Goal: Task Accomplishment & Management: Use online tool/utility

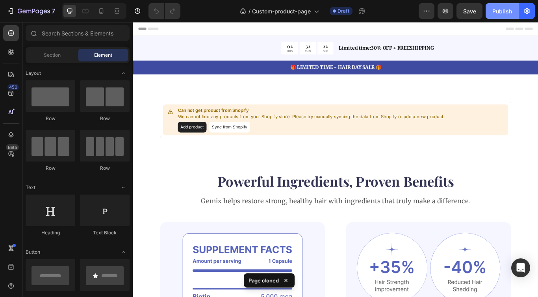
click at [503, 8] on div "Publish" at bounding box center [502, 11] width 20 height 8
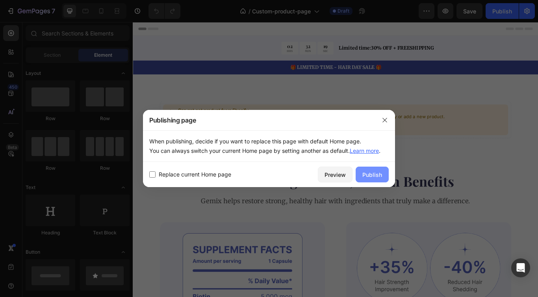
click at [373, 172] on div "Publish" at bounding box center [372, 174] width 20 height 8
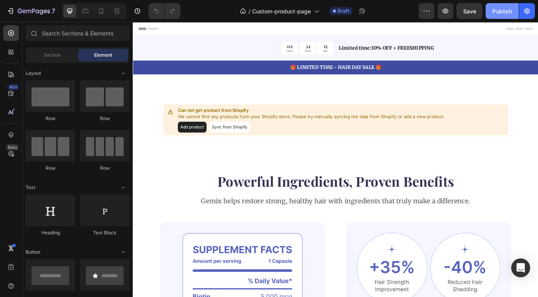
click at [495, 9] on div "Publish" at bounding box center [502, 11] width 20 height 8
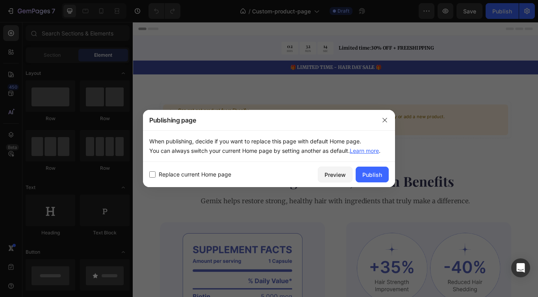
click at [218, 177] on span "Replace current Home page" at bounding box center [195, 174] width 72 height 9
checkbox input "true"
click at [369, 171] on div "Publish" at bounding box center [372, 174] width 20 height 8
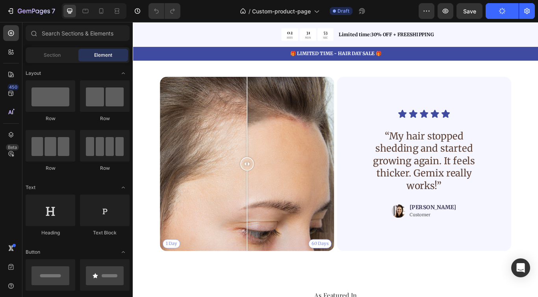
scroll to position [1399, 0]
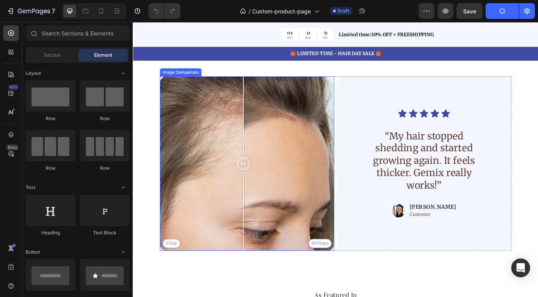
drag, startPoint x: 267, startPoint y: 186, endPoint x: 261, endPoint y: 182, distance: 7.0
click at [261, 182] on div at bounding box center [261, 187] width 16 height 16
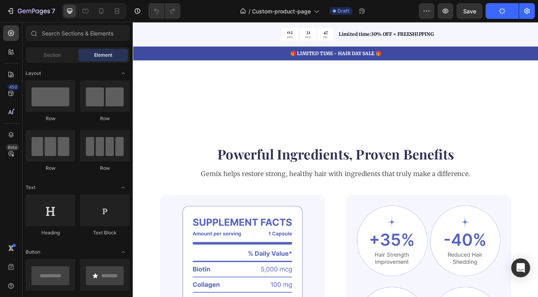
scroll to position [0, 0]
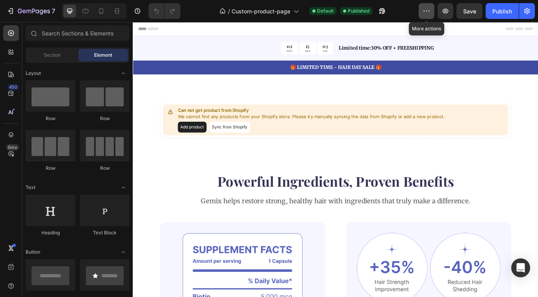
click at [424, 12] on icon "button" at bounding box center [426, 11] width 8 height 8
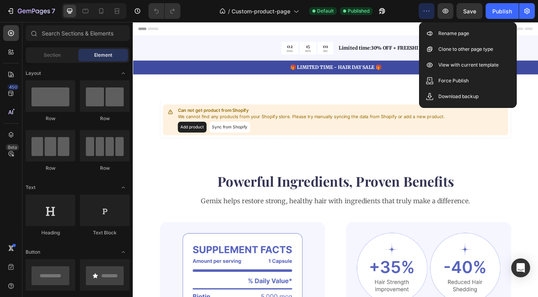
click at [425, 9] on icon "button" at bounding box center [426, 11] width 8 height 8
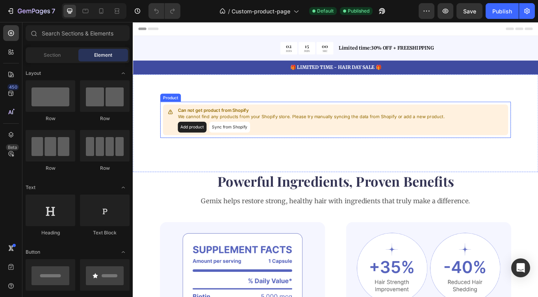
click at [242, 142] on button "Sync from Shopify" at bounding box center [246, 144] width 48 height 13
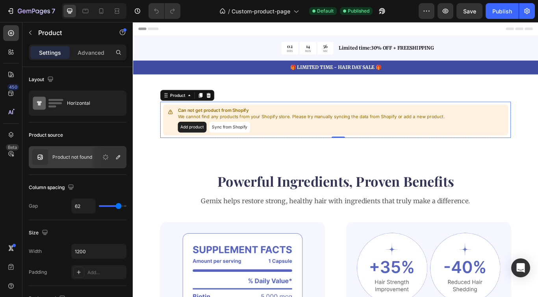
click at [242, 145] on button "Sync from Shopify" at bounding box center [246, 144] width 48 height 13
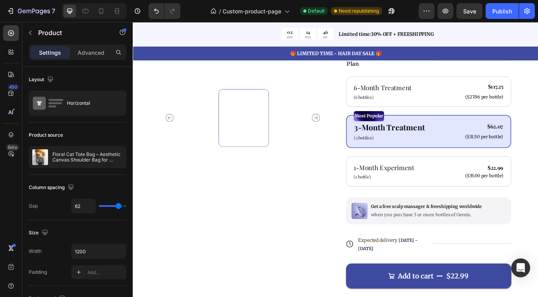
scroll to position [207, 0]
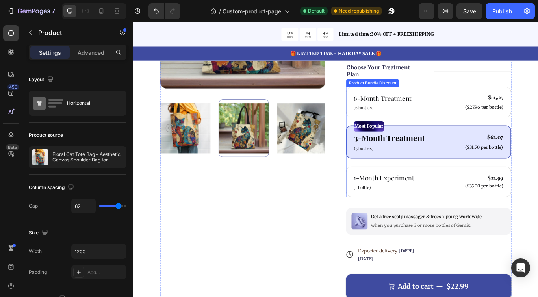
click at [404, 174] on div "Most Popular Text Block 3-Month Treatment Text Block (3 bottles) Text Block $62…" at bounding box center [477, 161] width 192 height 39
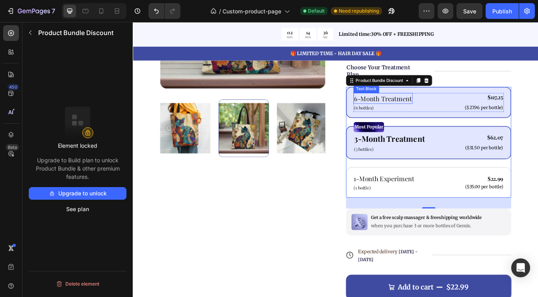
click at [431, 115] on p "6-Month Treatment" at bounding box center [423, 110] width 67 height 11
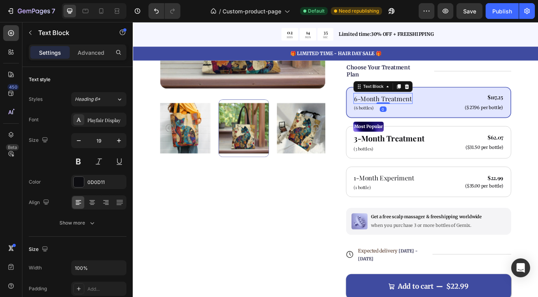
click at [431, 115] on p "6-Month Treatment" at bounding box center [423, 110] width 67 height 11
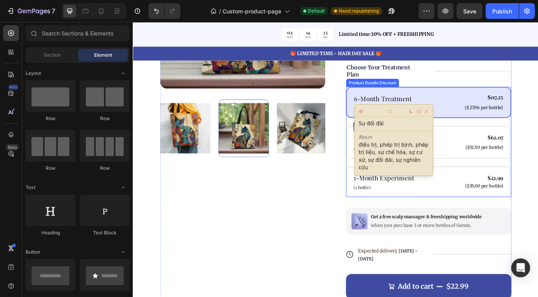
click at [493, 130] on div "6-Month Treatment Text Block (6 bottles) Text Block $117.25 Product Price Produ…" at bounding box center [477, 116] width 192 height 36
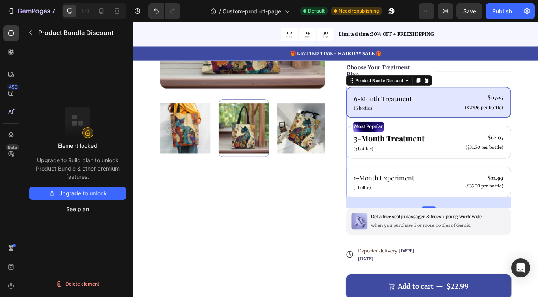
click at [96, 194] on button "Upgrade to unlock" at bounding box center [78, 193] width 98 height 13
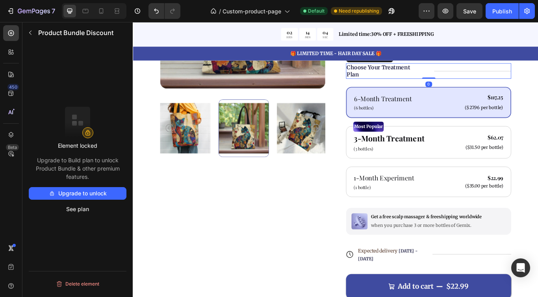
click at [527, 86] on div "Title Line" at bounding box center [529, 79] width 90 height 18
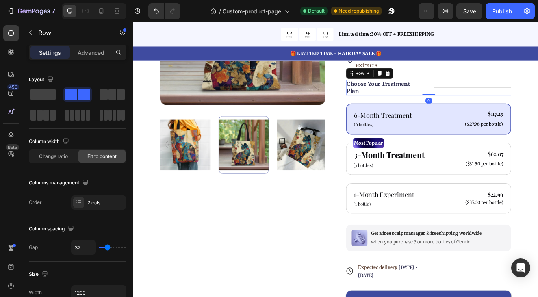
scroll to position [186, 0]
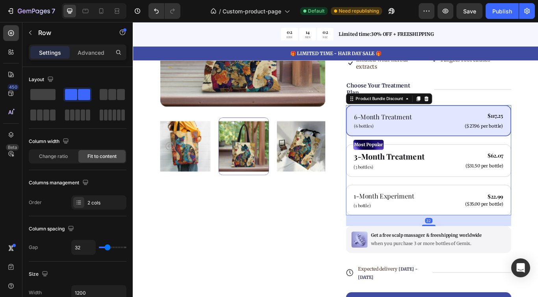
click at [537, 158] on div "6-Month Treatment Text Block (6 bottles) Text Block $117.25 Product Price Produ…" at bounding box center [477, 183] width 192 height 128
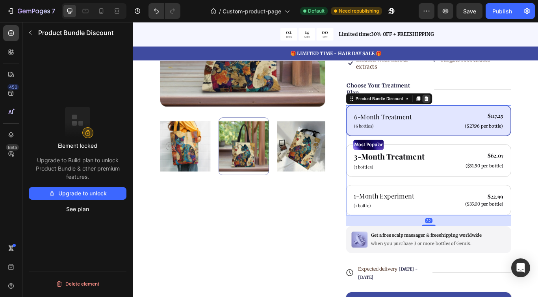
click at [475, 112] on icon at bounding box center [475, 111] width 6 height 6
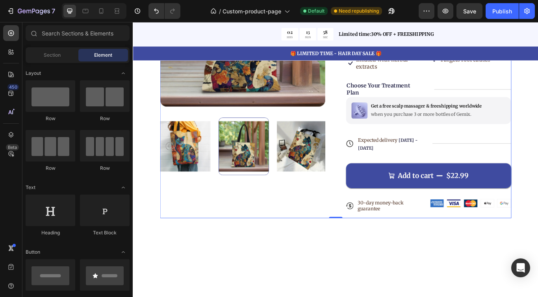
click at [465, 152] on div "Icon Icon Icon Icon Icon Icon List 122,000+ Happy Customers Text Block Row Flor…" at bounding box center [477, 89] width 192 height 322
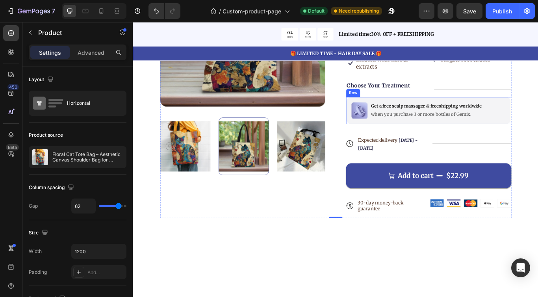
click at [467, 136] on div "Image Get a free scalp massager & freeshipping worldwide Text Block when you pu…" at bounding box center [477, 124] width 192 height 31
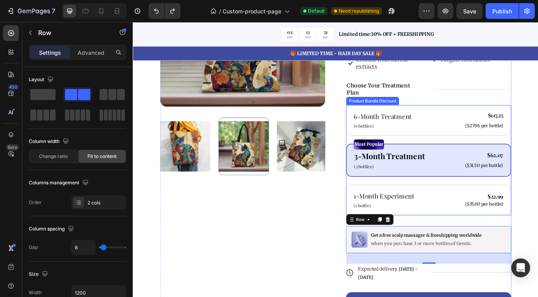
click at [451, 203] on div "6-Month Treatment Text Block (6 bottles) Text Block $117.25 Product Price Produ…" at bounding box center [477, 183] width 192 height 128
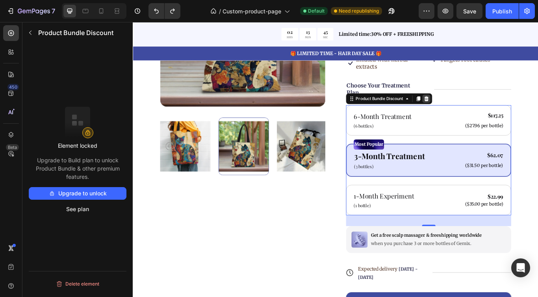
click at [477, 111] on icon at bounding box center [475, 111] width 6 height 6
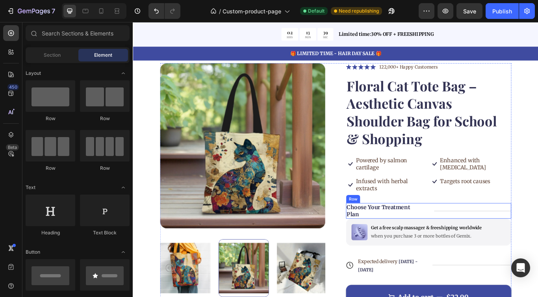
scroll to position [0, 0]
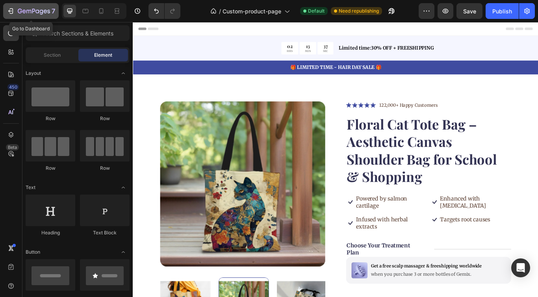
click at [12, 10] on icon "button" at bounding box center [12, 11] width 4 height 6
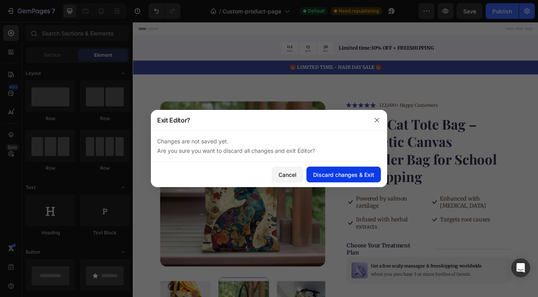
click at [346, 176] on div "Discard changes & Exit" at bounding box center [343, 174] width 61 height 8
